Goal: Communication & Community: Ask a question

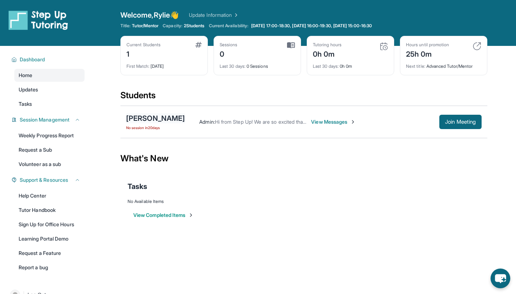
click at [162, 119] on div "[PERSON_NAME]" at bounding box center [155, 118] width 59 height 10
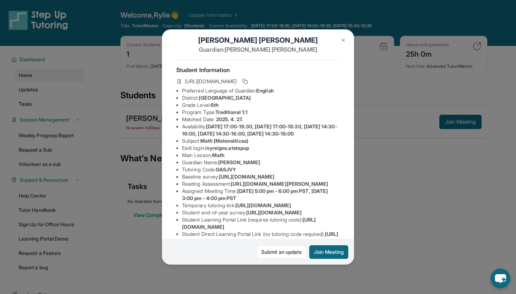
scroll to position [9, 2]
drag, startPoint x: 182, startPoint y: 79, endPoint x: 313, endPoint y: 81, distance: 130.8
click at [313, 81] on div "[URL][DOMAIN_NAME]" at bounding box center [257, 82] width 163 height 10
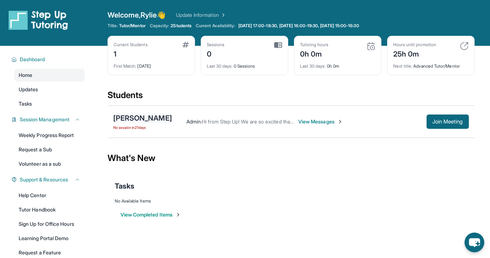
click at [157, 115] on div "[PERSON_NAME]" at bounding box center [142, 118] width 59 height 10
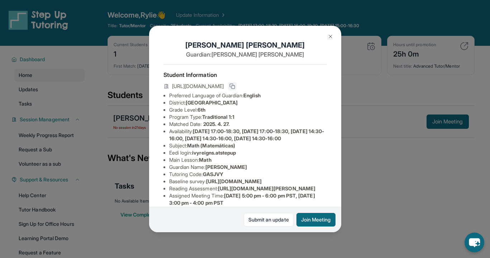
click at [235, 85] on icon at bounding box center [232, 87] width 6 height 6
click at [400, 147] on div "[PERSON_NAME] Guardian: [PERSON_NAME] Student Information [URL][DOMAIN_NAME] Pr…" at bounding box center [245, 129] width 490 height 258
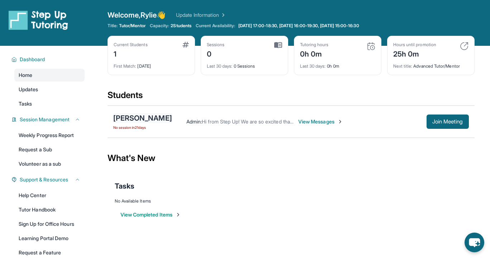
click at [157, 120] on div "[PERSON_NAME]" at bounding box center [142, 118] width 59 height 10
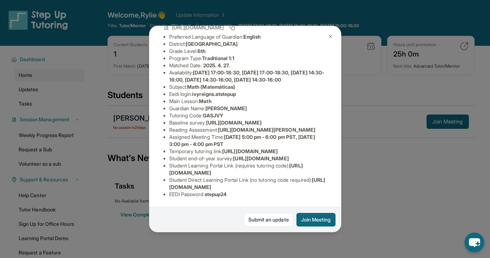
scroll to position [138, 0]
drag, startPoint x: 169, startPoint y: 115, endPoint x: 237, endPoint y: 123, distance: 68.2
click at [237, 148] on li "Temporary tutoring link : [URL][DOMAIN_NAME]" at bounding box center [248, 151] width 158 height 7
click at [223, 148] on span "[URL][DOMAIN_NAME]" at bounding box center [250, 151] width 56 height 6
drag, startPoint x: 168, startPoint y: 114, endPoint x: 239, endPoint y: 124, distance: 71.3
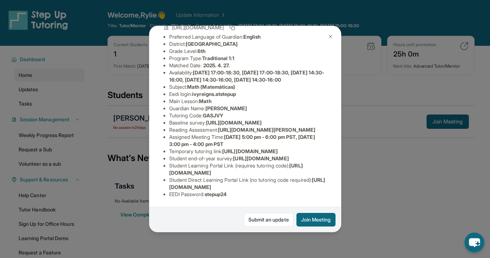
click at [239, 124] on ul "Preferred Language of Guardian: English District: Wiseburn Unified School Distr…" at bounding box center [244, 115] width 163 height 165
click at [229, 148] on span "[URL][DOMAIN_NAME]" at bounding box center [250, 151] width 56 height 6
drag, startPoint x: 244, startPoint y: 123, endPoint x: 162, endPoint y: 113, distance: 83.1
click at [162, 113] on div "[PERSON_NAME] Guardian: [PERSON_NAME] Student Information [URL][DOMAIN_NAME] Pr…" at bounding box center [245, 129] width 192 height 207
copy span "[URL][DOMAIN_NAME]"
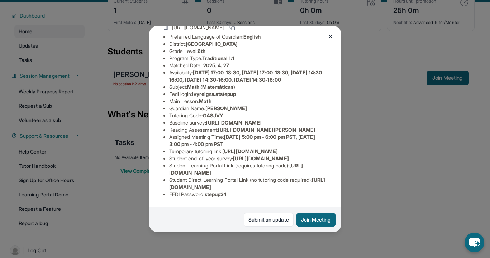
scroll to position [44, 0]
drag, startPoint x: 168, startPoint y: 171, endPoint x: 288, endPoint y: 173, distance: 120.1
click at [288, 173] on ul "Preferred Language of Guardian: English District: Wiseburn Unified School Distr…" at bounding box center [244, 115] width 163 height 165
click at [244, 179] on li "Student Direct Learning Portal Link (no tutoring code required) : [URL][DOMAIN_…" at bounding box center [248, 184] width 158 height 14
drag, startPoint x: 167, startPoint y: 185, endPoint x: 322, endPoint y: 185, distance: 154.8
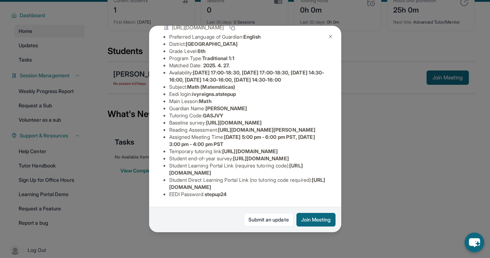
click at [322, 185] on ul "Preferred Language of Guardian: English District: Wiseburn Unified School Distr…" at bounding box center [244, 115] width 163 height 165
click at [199, 134] on span "[DATE] 5:00 pm - 6:00 pm PST, [DATE] 3:00 pm - 4:00 pm PST" at bounding box center [242, 140] width 146 height 13
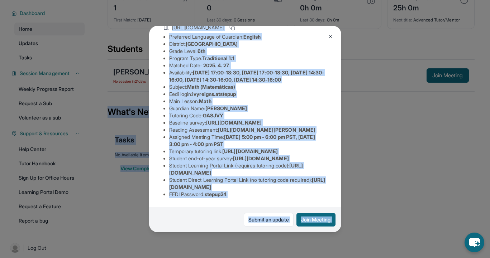
scroll to position [48, 0]
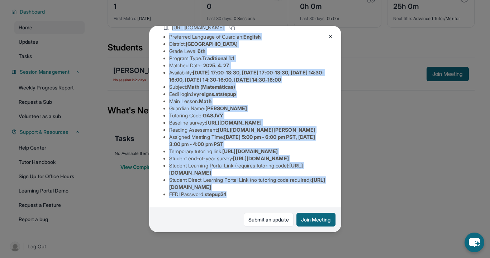
drag, startPoint x: 162, startPoint y: 72, endPoint x: 232, endPoint y: 199, distance: 145.2
click at [235, 204] on div "[PERSON_NAME] Guardian: [PERSON_NAME] Student Information [URL][DOMAIN_NAME] Pr…" at bounding box center [245, 129] width 192 height 207
copy div "Loremip Dolorsitame conse://adipisc-elitse.doeiusmodtempo.inc/utlabor/ETDOLO Ma…"
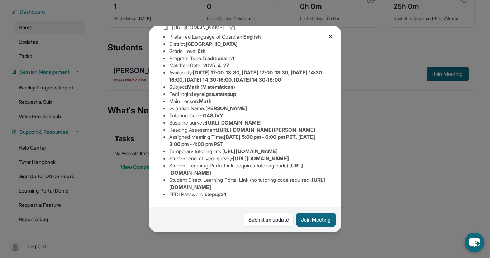
click at [389, 149] on div "[PERSON_NAME] Guardian: [PERSON_NAME] Student Information [URL][DOMAIN_NAME] Pr…" at bounding box center [245, 129] width 490 height 258
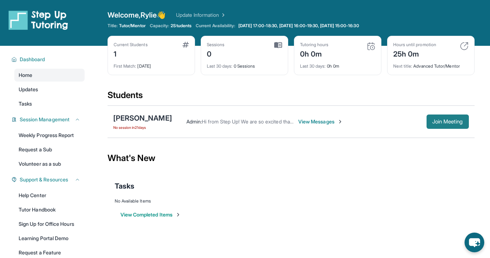
scroll to position [0, 0]
click at [330, 125] on span "View Messages" at bounding box center [320, 121] width 45 height 7
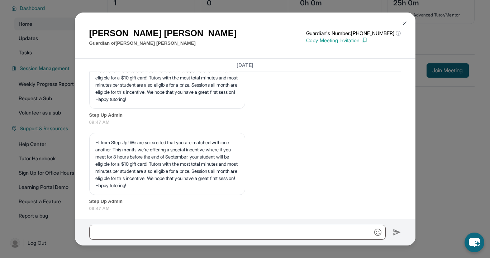
scroll to position [51, 0]
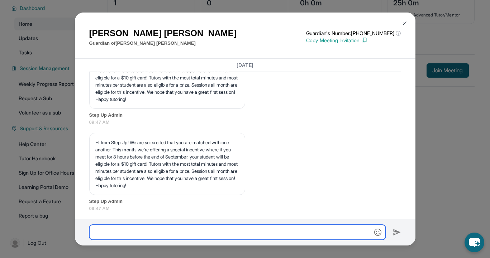
click at [196, 232] on input "text" at bounding box center [237, 232] width 296 height 15
paste input "**********"
type input "**********"
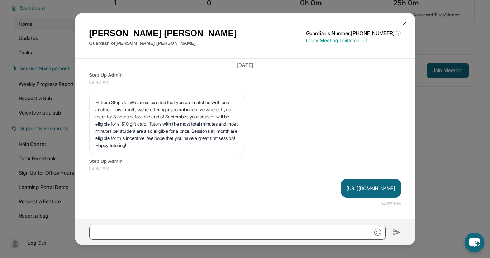
click at [407, 21] on img at bounding box center [405, 23] width 6 height 6
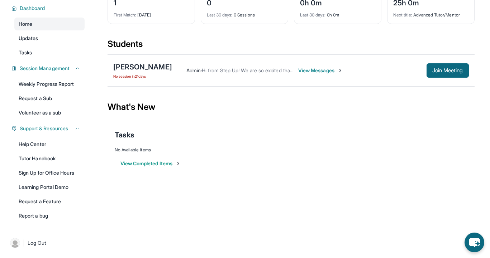
click at [321, 66] on div "Admin : Hi from Step Up! We are so excited that you are matched with one anothe…" at bounding box center [320, 70] width 297 height 14
click at [321, 68] on span "View Messages" at bounding box center [320, 70] width 45 height 7
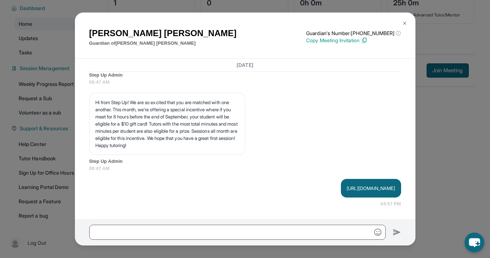
scroll to position [2434, 0]
click at [438, 115] on div "[PERSON_NAME] Guardian of [PERSON_NAME] Guardian's Number: [PHONE_NUMBER] ⓘ Thi…" at bounding box center [245, 129] width 490 height 258
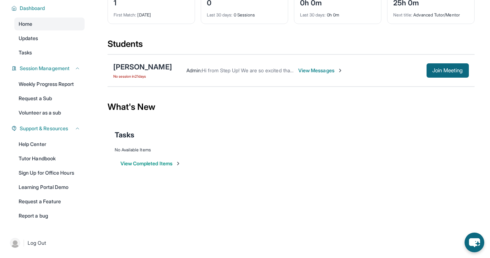
click at [309, 70] on span "View Messages" at bounding box center [320, 70] width 45 height 7
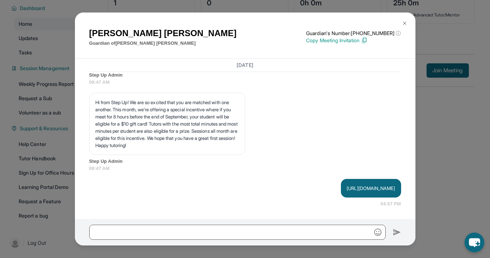
scroll to position [51, 0]
click at [444, 129] on div "[PERSON_NAME] Guardian of [PERSON_NAME] Guardian's Number: [PHONE_NUMBER] ⓘ Thi…" at bounding box center [245, 129] width 490 height 258
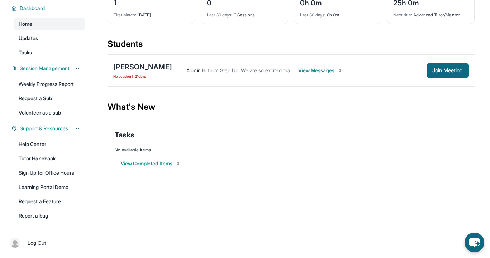
click at [310, 70] on span "View Messages" at bounding box center [320, 70] width 45 height 7
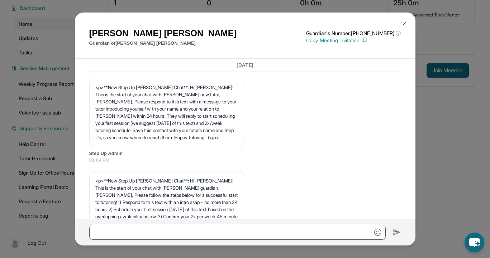
scroll to position [2434, 0]
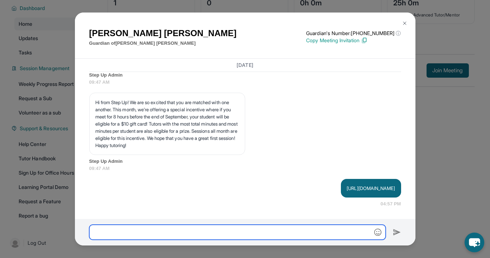
click at [245, 228] on input "text" at bounding box center [237, 232] width 296 height 15
paste input "**********"
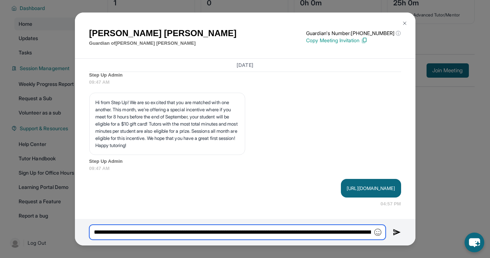
drag, startPoint x: 370, startPoint y: 233, endPoint x: 116, endPoint y: 235, distance: 254.1
click at [116, 235] on input "**********" at bounding box center [237, 232] width 296 height 15
click at [114, 234] on input "**********" at bounding box center [237, 232] width 296 height 15
click at [110, 233] on input "**********" at bounding box center [237, 232] width 296 height 15
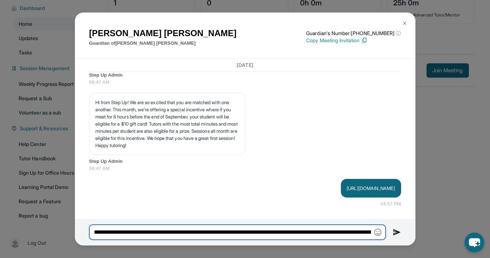
drag, startPoint x: 103, startPoint y: 232, endPoint x: 121, endPoint y: 234, distance: 18.9
click at [121, 234] on input "**********" at bounding box center [237, 232] width 296 height 15
click at [122, 234] on input "**********" at bounding box center [237, 232] width 296 height 15
drag, startPoint x: 132, startPoint y: 234, endPoint x: 103, endPoint y: 233, distance: 29.1
click at [103, 233] on input "**********" at bounding box center [237, 232] width 296 height 15
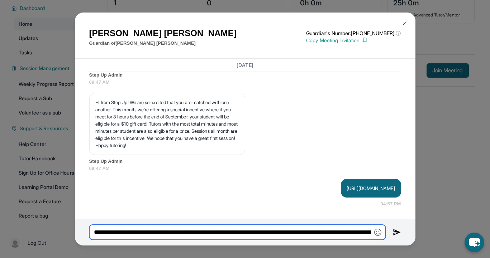
click at [278, 236] on input "**********" at bounding box center [237, 232] width 296 height 15
type input "**********"
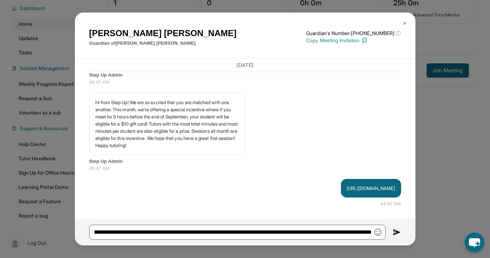
click at [396, 232] on img at bounding box center [397, 232] width 8 height 9
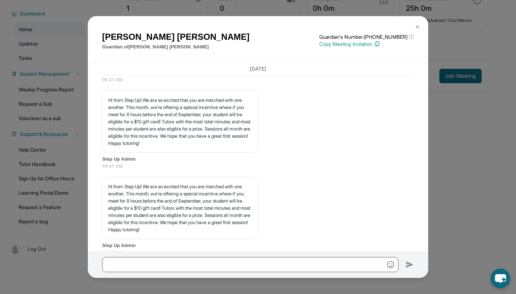
scroll to position [2350, 0]
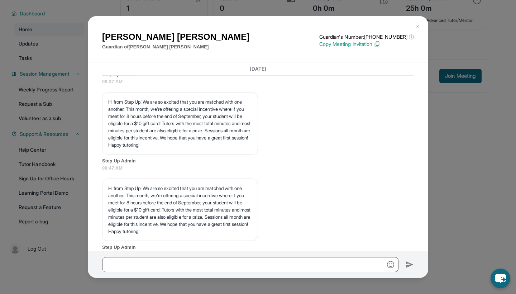
click at [416, 27] on img at bounding box center [418, 27] width 6 height 6
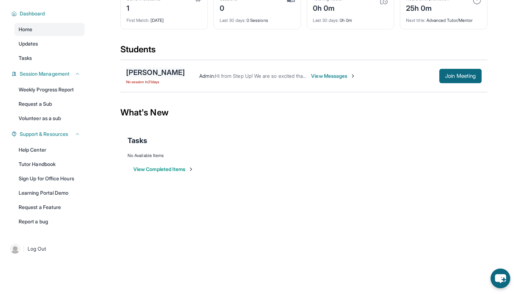
click at [171, 75] on div "[PERSON_NAME]" at bounding box center [155, 72] width 59 height 10
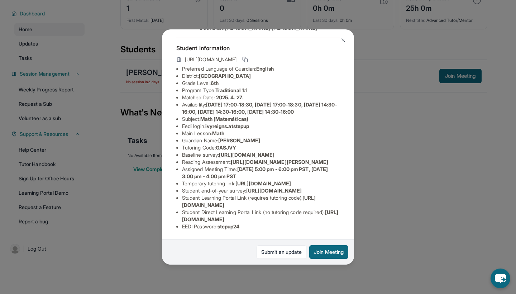
scroll to position [109, 0]
click at [383, 181] on div "[PERSON_NAME] Guardian: [PERSON_NAME] Student Information [URL][DOMAIN_NAME] Pr…" at bounding box center [258, 147] width 516 height 294
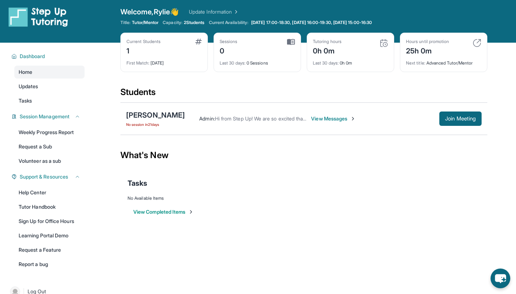
scroll to position [5, 0]
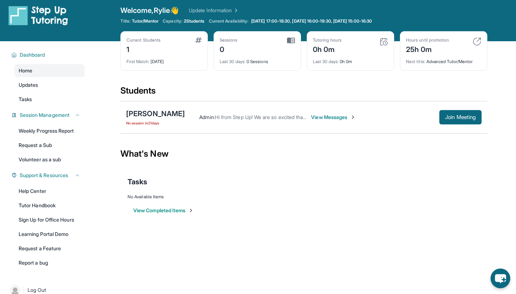
click at [216, 11] on link "Update Information" at bounding box center [214, 10] width 50 height 7
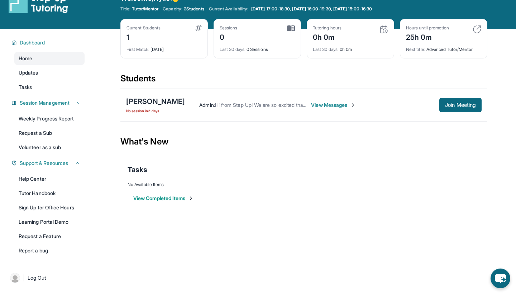
scroll to position [19, 0]
